Goal: Information Seeking & Learning: Learn about a topic

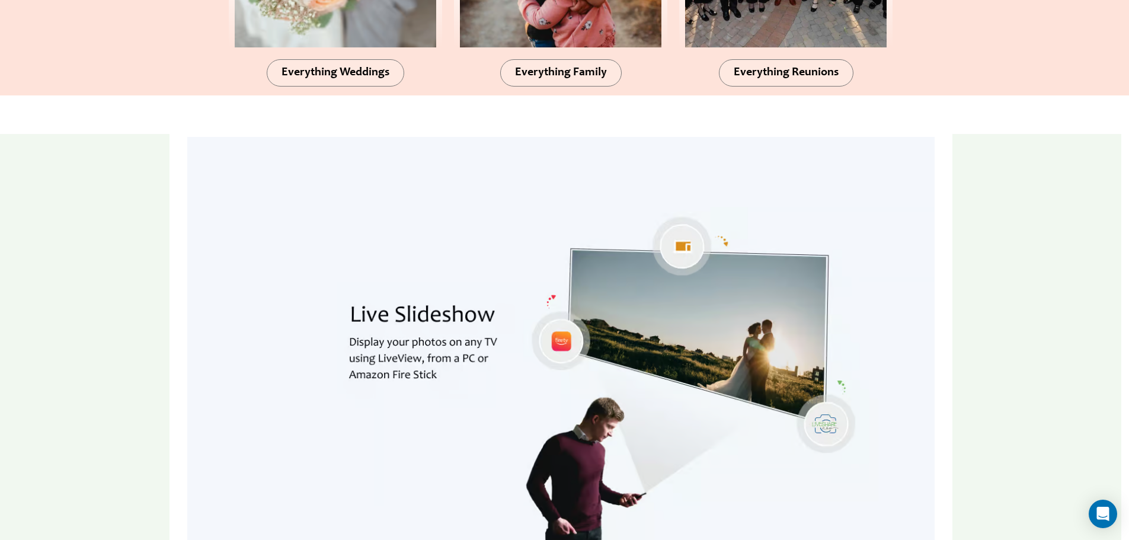
scroll to position [1481, 0]
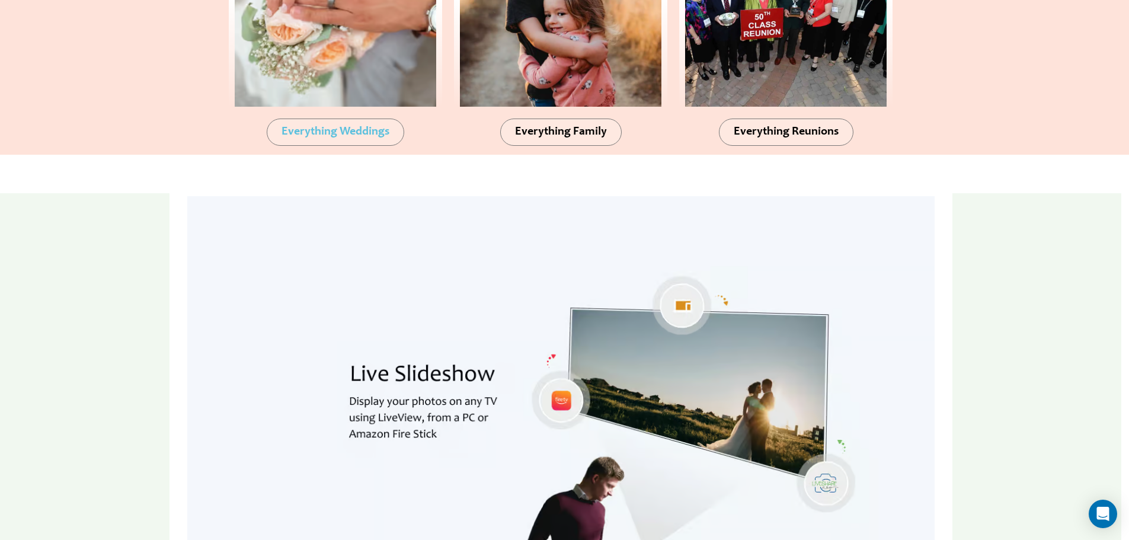
click at [329, 130] on span "Everything Weddings" at bounding box center [335, 132] width 108 height 12
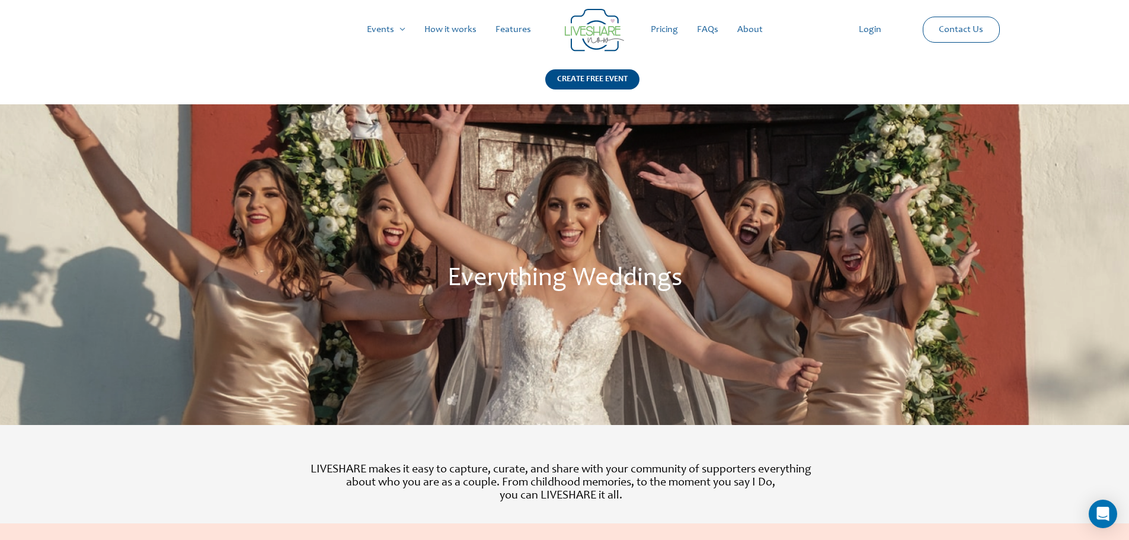
click at [664, 30] on link "Pricing" at bounding box center [664, 30] width 46 height 38
